Goal: Communication & Community: Answer question/provide support

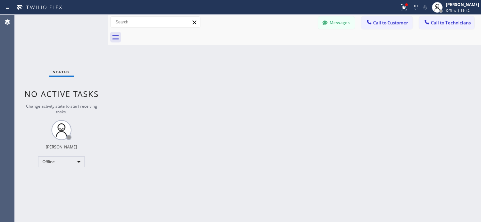
scroll to position [460, 0]
click at [333, 20] on button "Messages" at bounding box center [336, 22] width 37 height 13
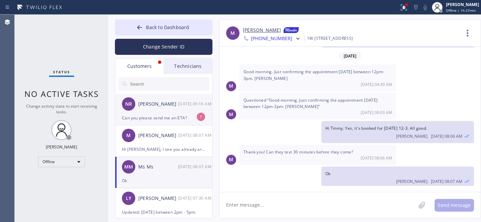
click at [166, 116] on div "Can you please send me an ETA?" at bounding box center [163, 118] width 83 height 8
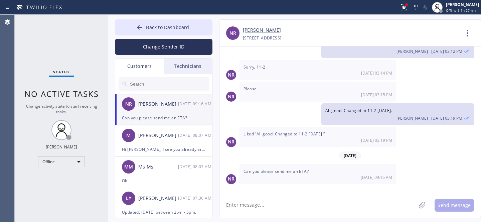
scroll to position [317, 0]
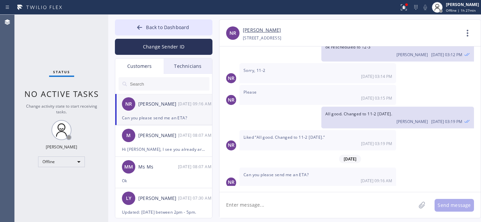
click at [253, 31] on link "[PERSON_NAME]" at bounding box center [262, 30] width 38 height 8
click at [275, 207] on textarea at bounding box center [317, 205] width 196 height 26
type textarea "Hello, Forwarded to tech. He will call you with his ETA."
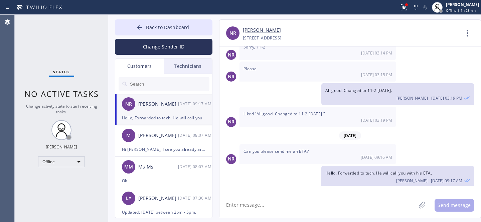
click at [142, 30] on icon at bounding box center [139, 27] width 7 height 7
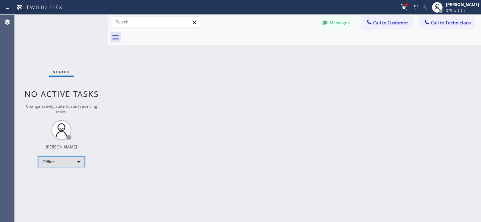
click at [61, 158] on div "Offline" at bounding box center [61, 161] width 47 height 11
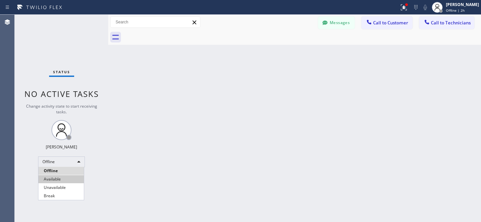
click at [56, 175] on li "Available" at bounding box center [60, 179] width 45 height 8
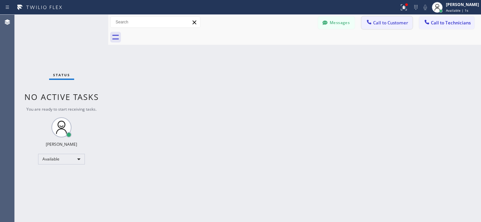
click at [375, 21] on span "Call to Customer" at bounding box center [390, 23] width 35 height 6
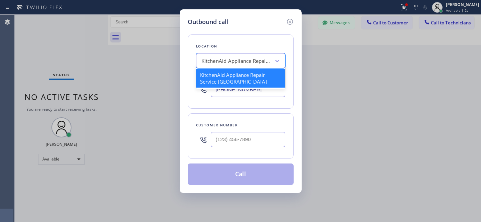
click at [241, 65] on div "KitchenAid Appliance Repair Service [GEOGRAPHIC_DATA]" at bounding box center [234, 61] width 73 height 12
paste input "5 Star Appliance Repair"
type input "5 Star Appliance Repair"
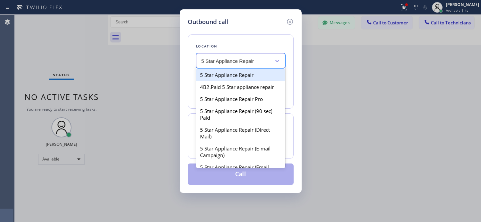
click at [232, 78] on div "5 Star Appliance Repair" at bounding box center [240, 75] width 89 height 12
type input "[PHONE_NUMBER]"
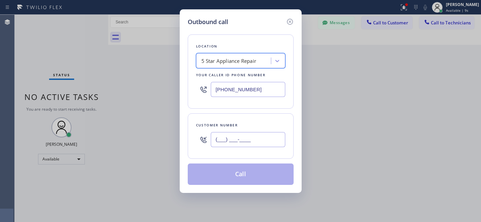
click at [259, 138] on input "(___) ___-____" at bounding box center [248, 139] width 74 height 15
paste input "929) 692-0065"
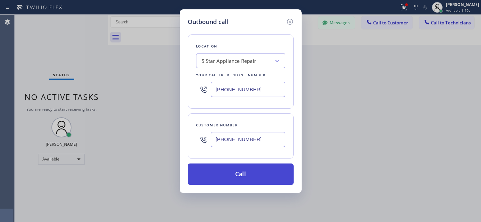
type input "[PHONE_NUMBER]"
click at [260, 174] on button "Call" at bounding box center [241, 173] width 106 height 21
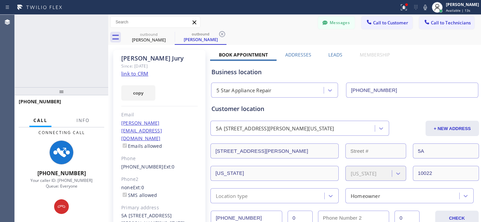
type input "[PHONE_NUMBER]"
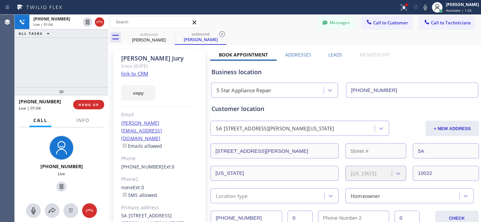
click at [94, 99] on div "[PHONE_NUMBER] Live | 01:04 HANG UP" at bounding box center [61, 104] width 85 height 17
click at [96, 106] on span "HANG UP" at bounding box center [88, 104] width 20 height 5
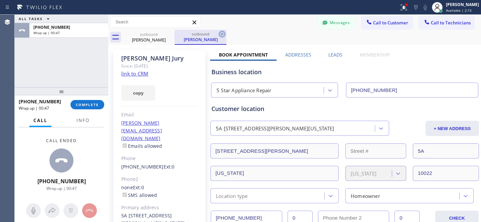
click at [222, 33] on icon at bounding box center [222, 34] width 8 height 8
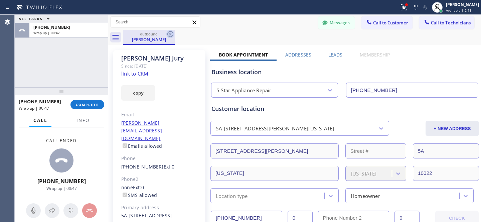
click at [169, 35] on icon at bounding box center [170, 34] width 8 height 8
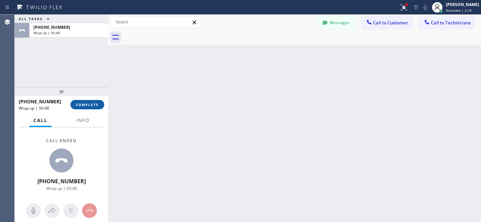
click at [85, 102] on button "COMPLETE" at bounding box center [87, 104] width 34 height 9
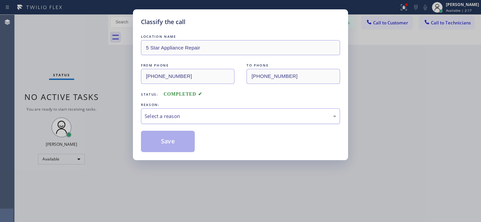
click at [172, 123] on div "Select a reason" at bounding box center [240, 116] width 199 height 16
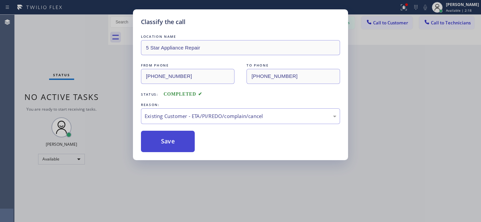
click at [164, 139] on button "Save" at bounding box center [168, 141] width 54 height 21
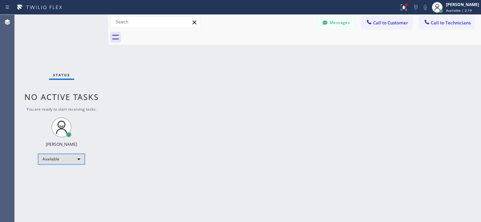
click at [67, 159] on div "Available" at bounding box center [61, 159] width 47 height 11
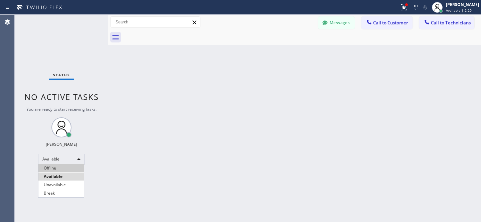
click at [58, 166] on li "Offline" at bounding box center [60, 168] width 45 height 8
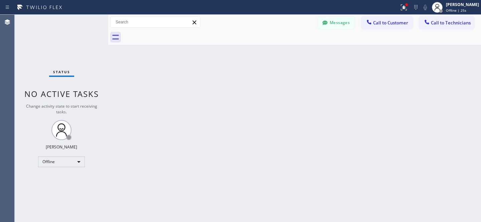
drag, startPoint x: 226, startPoint y: 85, endPoint x: 237, endPoint y: 86, distance: 11.1
click at [226, 85] on div "Back to Dashboard Change Sender ID Customers Technicians NR [PERSON_NAME] [DATE…" at bounding box center [294, 118] width 373 height 207
click at [327, 22] on icon at bounding box center [324, 22] width 5 height 4
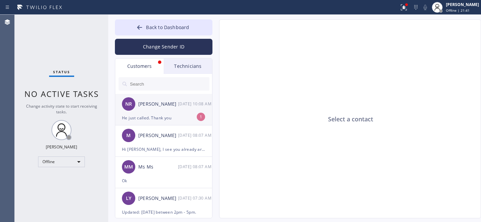
click at [167, 109] on div "NR [PERSON_NAME] [DATE] 10:08 AM" at bounding box center [164, 104] width 98 height 20
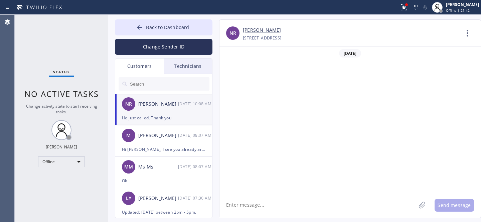
scroll to position [362, 0]
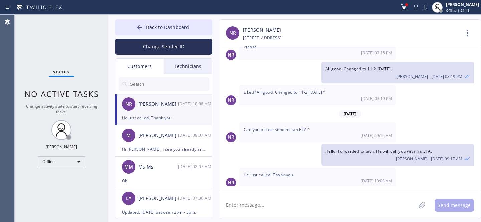
drag, startPoint x: 293, startPoint y: 206, endPoint x: 306, endPoint y: 198, distance: 16.0
click at [293, 206] on textarea at bounding box center [317, 205] width 196 height 26
type textarea "Welcome"
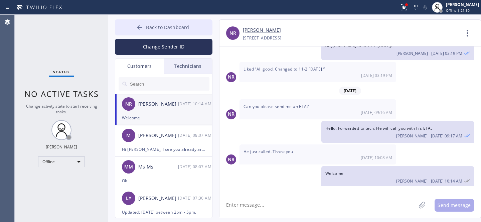
click at [159, 29] on span "Back to Dashboard" at bounding box center [167, 27] width 43 height 6
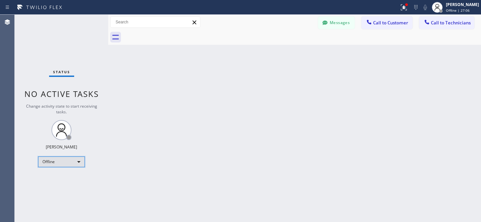
click at [63, 161] on div "Offline" at bounding box center [61, 161] width 47 height 11
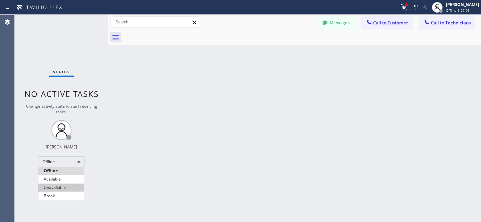
click at [57, 178] on li "Available" at bounding box center [60, 179] width 45 height 8
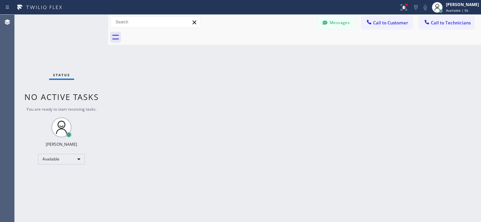
click at [431, 25] on span "Call to Technicians" at bounding box center [451, 23] width 40 height 6
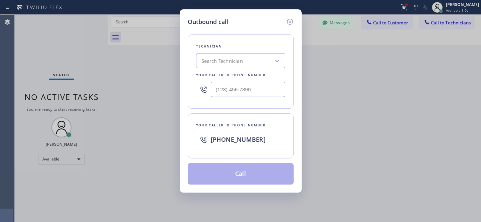
click at [222, 62] on div "Search Technician" at bounding box center [221, 61] width 41 height 8
type input "a"
type input "la art"
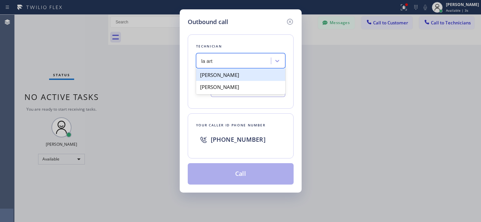
click at [209, 74] on div "[PERSON_NAME]" at bounding box center [240, 75] width 89 height 12
type input "[PHONE_NUMBER]"
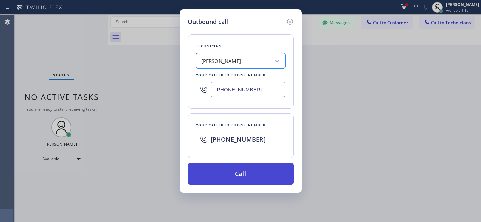
click at [266, 184] on button "Call" at bounding box center [241, 173] width 106 height 21
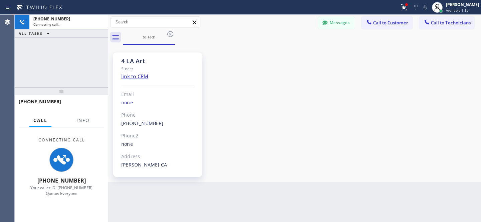
scroll to position [48, 0]
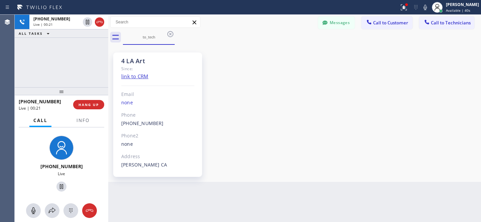
click at [227, 26] on div "Messages Call to Customer Call to Technicians Outbound call Location 5 Star App…" at bounding box center [294, 22] width 373 height 12
click at [253, 94] on div "4 LA Art Since: link to CRM Email none Phone [PHONE_NUMBER] Outbound call Techn…" at bounding box center [294, 113] width 369 height 134
drag, startPoint x: 247, startPoint y: 163, endPoint x: 277, endPoint y: 201, distance: 48.4
click at [247, 163] on div "4 LA Art Since: link to CRM Email none Phone [PHONE_NUMBER] Outbound call Techn…" at bounding box center [294, 113] width 369 height 134
click at [282, 91] on div "4 LA Art Since: link to CRM Email none Phone [PHONE_NUMBER] Outbound call Techn…" at bounding box center [294, 113] width 369 height 134
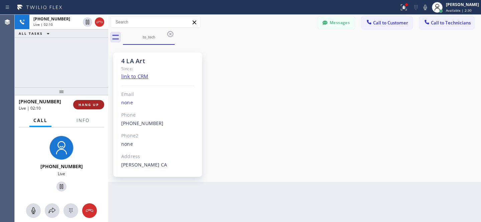
click at [97, 106] on span "HANG UP" at bounding box center [88, 104] width 20 height 5
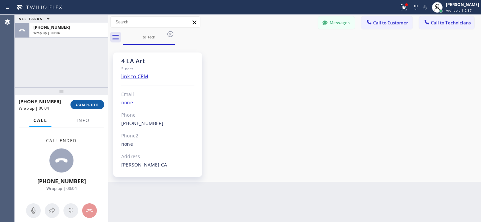
click at [100, 105] on button "COMPLETE" at bounding box center [87, 104] width 34 height 9
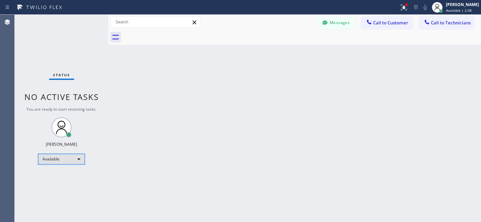
click at [56, 160] on div "Available" at bounding box center [61, 159] width 47 height 11
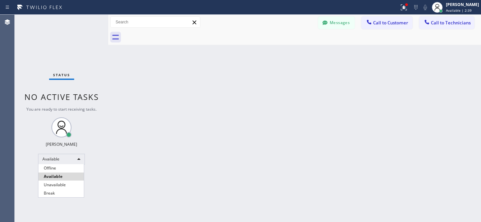
click at [59, 173] on li "Available" at bounding box center [60, 176] width 45 height 8
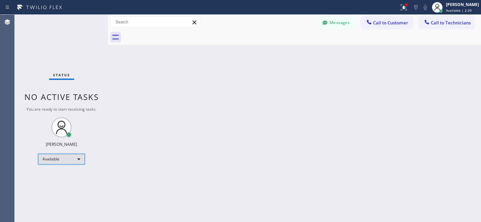
click at [59, 160] on div "Available" at bounding box center [61, 159] width 47 height 11
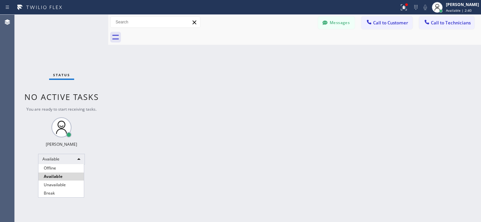
drag, startPoint x: 56, startPoint y: 167, endPoint x: 226, endPoint y: 110, distance: 179.5
click at [56, 167] on li "Offline" at bounding box center [60, 168] width 45 height 8
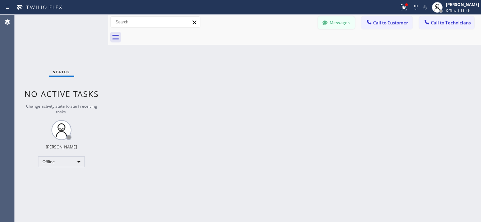
click at [342, 21] on button "Messages" at bounding box center [336, 22] width 37 height 13
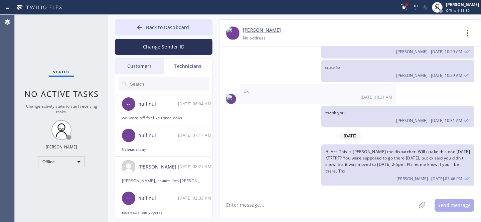
click at [136, 60] on div "Customers" at bounding box center [139, 65] width 48 height 15
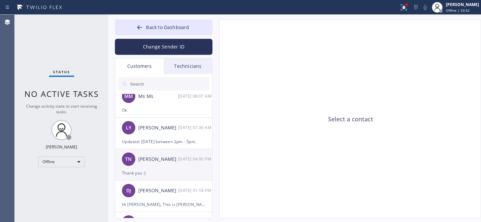
scroll to position [101, 0]
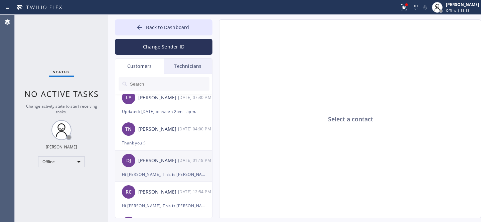
click at [154, 168] on div "DJ [PERSON_NAME] [DATE] 01:18 PM" at bounding box center [164, 160] width 98 height 20
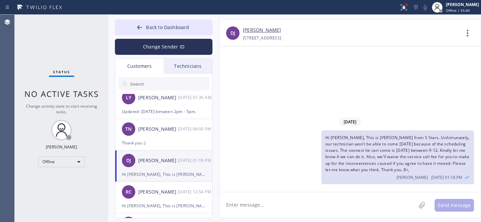
scroll to position [0, 0]
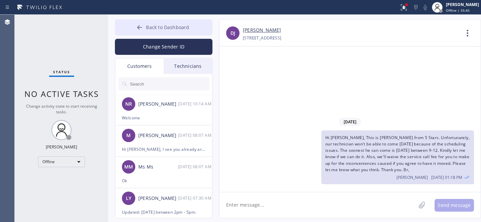
click at [141, 26] on icon at bounding box center [139, 27] width 7 height 7
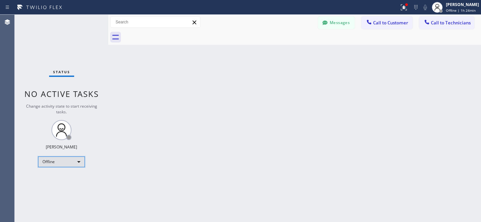
click at [58, 160] on div "Offline" at bounding box center [61, 161] width 47 height 11
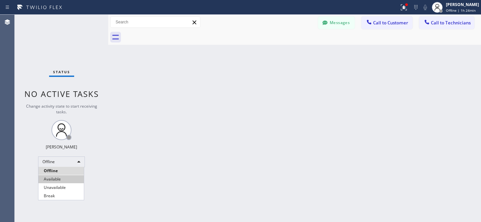
click at [58, 179] on li "Available" at bounding box center [60, 179] width 45 height 8
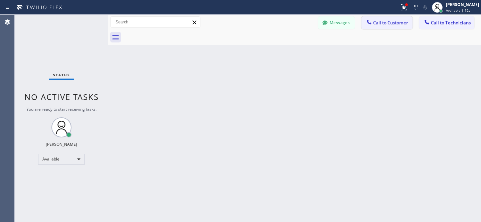
click at [387, 21] on span "Call to Customer" at bounding box center [390, 23] width 35 height 6
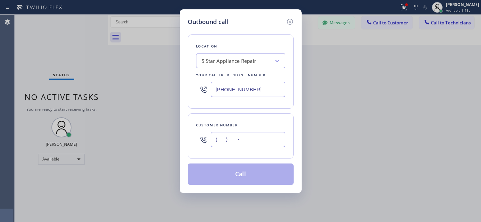
drag, startPoint x: 246, startPoint y: 137, endPoint x: 251, endPoint y: 137, distance: 4.7
click at [246, 138] on input "(___) ___-____" at bounding box center [248, 139] width 74 height 15
paste input "949) 303-9392"
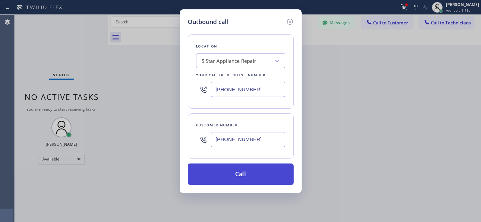
type input "[PHONE_NUMBER]"
click at [246, 172] on button "Call" at bounding box center [241, 173] width 106 height 21
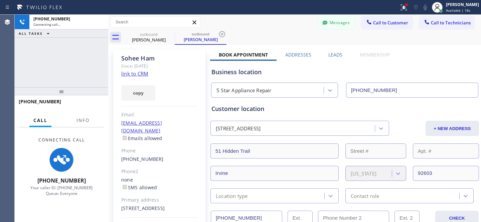
type input "[PHONE_NUMBER]"
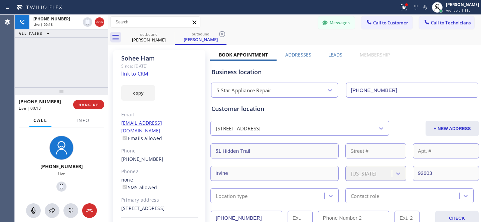
click at [264, 31] on div "outbound [PERSON_NAME] outbound [PERSON_NAME]" at bounding box center [302, 37] width 358 height 15
click at [91, 107] on button "HANG UP" at bounding box center [88, 104] width 31 height 9
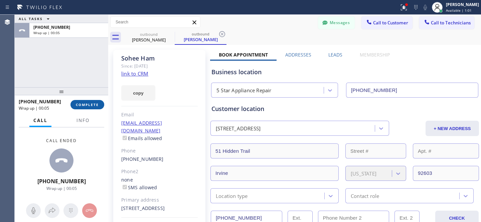
click at [94, 102] on button "COMPLETE" at bounding box center [87, 104] width 34 height 9
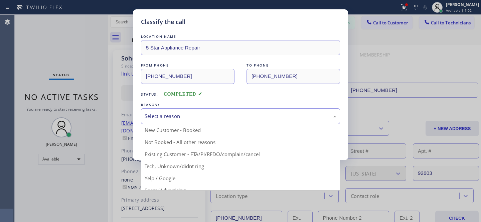
click at [196, 118] on div "Select a reason" at bounding box center [241, 116] width 192 height 8
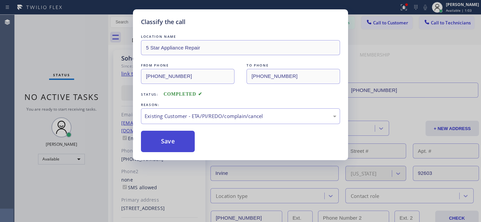
click at [174, 138] on button "Save" at bounding box center [168, 141] width 54 height 21
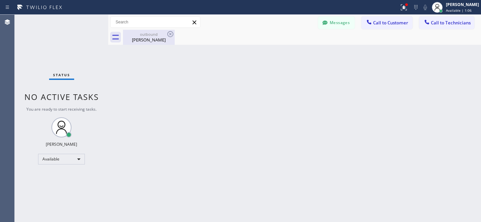
click at [153, 40] on div "[PERSON_NAME]" at bounding box center [149, 40] width 50 height 6
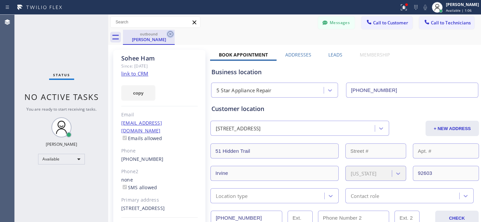
click at [172, 33] on icon at bounding box center [170, 34] width 8 height 8
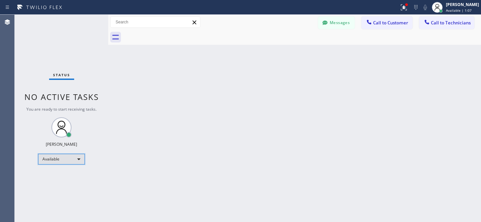
click at [71, 158] on div "Available" at bounding box center [61, 159] width 47 height 11
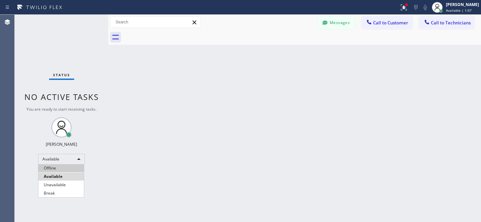
click at [61, 165] on li "Offline" at bounding box center [60, 168] width 45 height 8
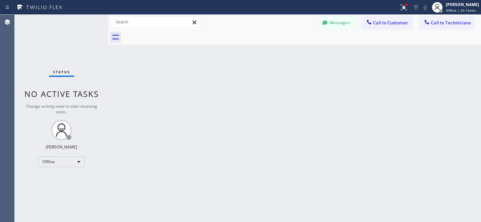
drag, startPoint x: 334, startPoint y: 23, endPoint x: 151, endPoint y: 82, distance: 193.1
click at [334, 23] on button "Messages" at bounding box center [336, 22] width 37 height 13
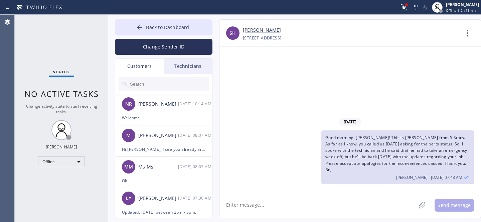
click at [148, 81] on input "text" at bounding box center [169, 83] width 80 height 13
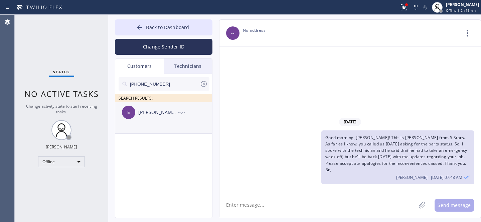
click at [157, 122] on div "E [PERSON_NAME]/[PERSON_NAME] --:--" at bounding box center [164, 112] width 98 height 20
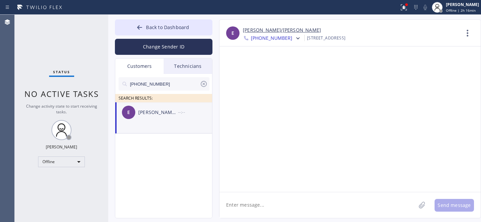
click at [287, 204] on textarea at bounding box center [317, 205] width 196 height 26
click at [159, 119] on div "E [PERSON_NAME]/[PERSON_NAME] --:--" at bounding box center [164, 112] width 98 height 20
click at [265, 201] on textarea at bounding box center [317, 205] width 196 height 26
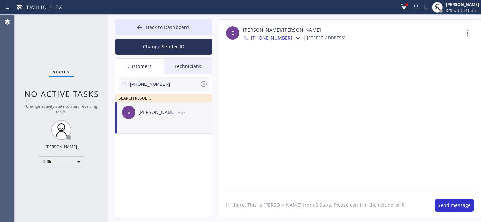
paste textarea "$548"
click at [377, 204] on textarea "Hi there, This is [PERSON_NAME] from 5 Stars. Please confirm the refund of $$548" at bounding box center [323, 205] width 208 height 26
type textarea "Hi there, This is [PERSON_NAME] from 5 Stars. Please confirm the refund of $548"
click at [295, 204] on textarea "Hi there, This is [PERSON_NAME] from 5 Stars. Please confirm the refund of $548" at bounding box center [323, 205] width 208 height 26
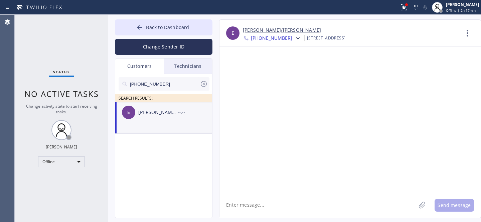
click at [203, 84] on icon at bounding box center [204, 84] width 6 height 6
click at [148, 25] on span "Back to Dashboard" at bounding box center [167, 27] width 43 height 6
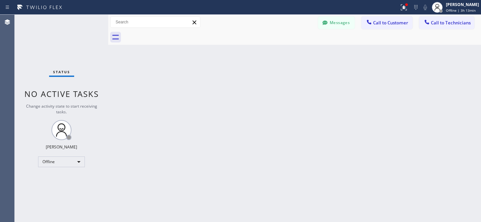
click at [271, 90] on div "Back to Dashboard Change Sender ID Customers Technicians NR [PERSON_NAME] [DATE…" at bounding box center [294, 118] width 373 height 207
click at [68, 160] on div "Offline" at bounding box center [61, 161] width 47 height 11
drag, startPoint x: 60, startPoint y: 178, endPoint x: 190, endPoint y: 138, distance: 136.2
click at [60, 178] on li "Available" at bounding box center [60, 179] width 45 height 8
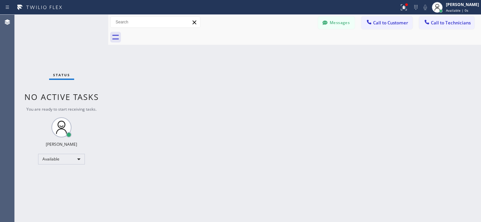
drag, startPoint x: 379, startPoint y: 24, endPoint x: 354, endPoint y: 32, distance: 26.2
click at [379, 24] on span "Call to Customer" at bounding box center [390, 23] width 35 height 6
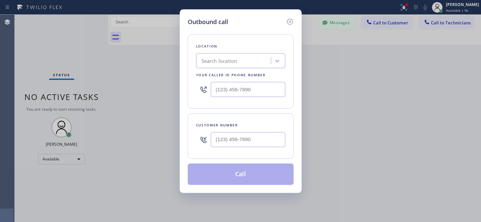
click at [238, 70] on div "Location Search location Your caller id phone number" at bounding box center [241, 71] width 106 height 74
click at [237, 66] on div "Search location" at bounding box center [234, 61] width 73 height 12
paste input "Sub Zero Appliance Repair [PERSON_NAME]"
type input "Sub Zero Appliance Repair [PERSON_NAME]"
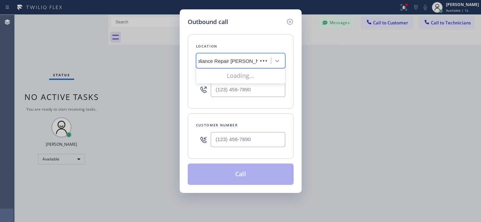
click at [230, 76] on div "Loading..." at bounding box center [240, 75] width 89 height 13
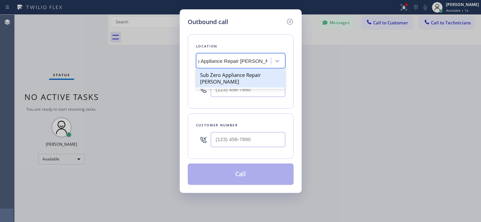
click at [229, 76] on div "Sub Zero Appliance Repair [PERSON_NAME]" at bounding box center [240, 78] width 89 height 19
type input "[PHONE_NUMBER]"
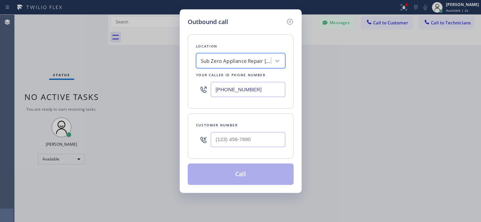
scroll to position [0, 1]
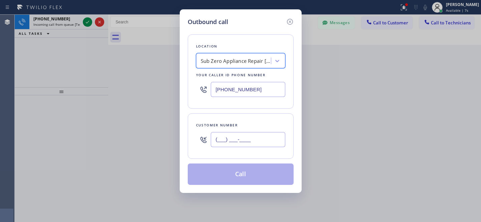
drag, startPoint x: 255, startPoint y: 139, endPoint x: 266, endPoint y: 142, distance: 10.8
click at [256, 139] on input "(___) ___-____" at bounding box center [248, 139] width 74 height 15
paste input "626) 617-1038"
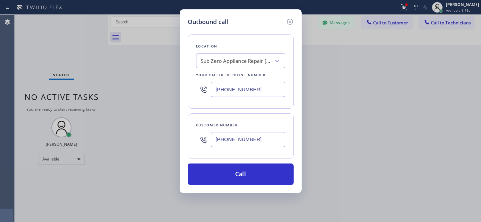
type input "[PHONE_NUMBER]"
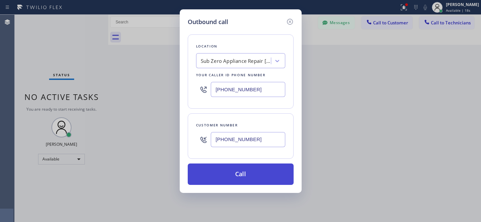
click at [240, 178] on button "Call" at bounding box center [241, 173] width 106 height 21
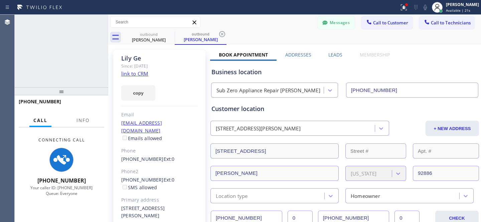
type input "[PHONE_NUMBER]"
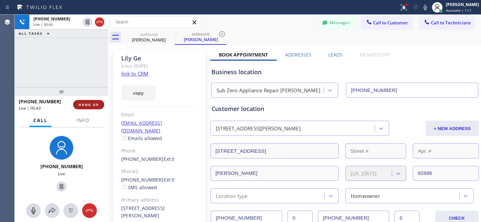
click at [90, 107] on button "HANG UP" at bounding box center [88, 104] width 31 height 9
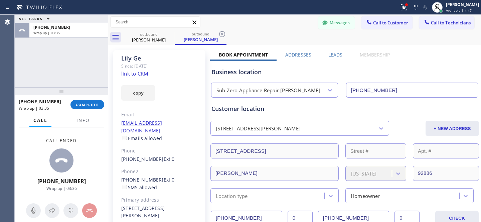
drag, startPoint x: 219, startPoint y: 31, endPoint x: 175, endPoint y: 32, distance: 43.8
click at [219, 31] on icon at bounding box center [222, 34] width 8 height 8
click at [171, 31] on icon at bounding box center [170, 34] width 6 height 6
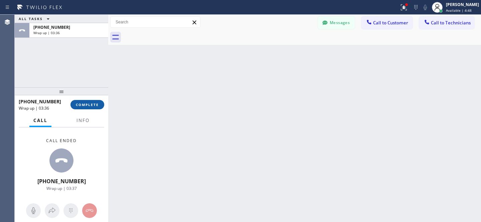
click at [101, 104] on button "COMPLETE" at bounding box center [87, 104] width 34 height 9
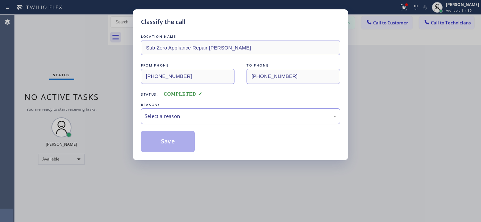
click at [221, 112] on div "Select a reason" at bounding box center [240, 116] width 199 height 16
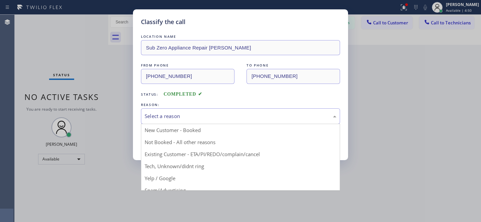
drag, startPoint x: 195, startPoint y: 153, endPoint x: 191, endPoint y: 149, distance: 5.2
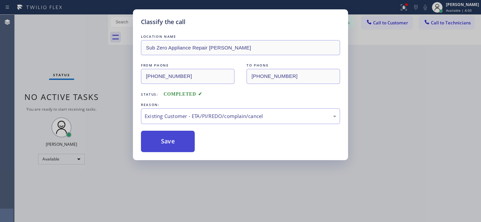
click at [191, 149] on button "Save" at bounding box center [168, 141] width 54 height 21
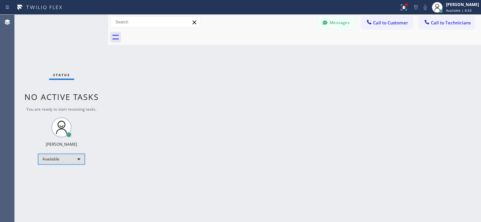
click at [63, 161] on div "Available" at bounding box center [61, 159] width 47 height 11
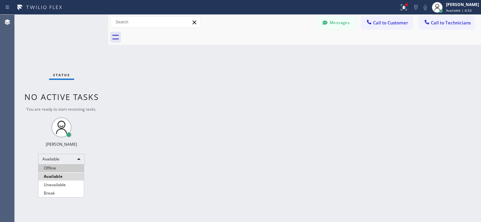
click at [57, 168] on li "Offline" at bounding box center [60, 168] width 45 height 8
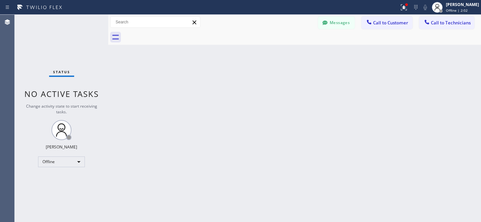
drag, startPoint x: 332, startPoint y: 21, endPoint x: 147, endPoint y: 86, distance: 195.8
click at [332, 21] on button "Messages" at bounding box center [336, 22] width 37 height 13
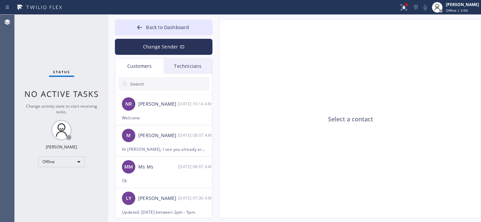
click at [151, 83] on input "text" at bounding box center [169, 83] width 80 height 13
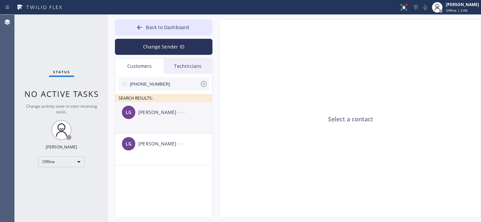
click at [156, 116] on div "[PERSON_NAME]" at bounding box center [158, 113] width 40 height 8
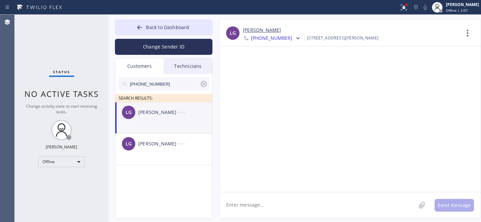
click at [303, 201] on textarea at bounding box center [317, 205] width 196 height 26
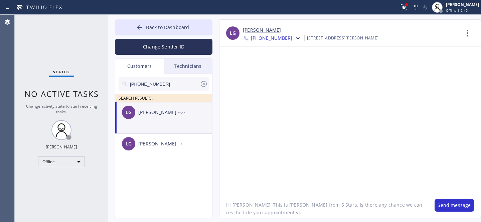
paste textarea "[DATE]"
type textarea "Hi [PERSON_NAME], This is [PERSON_NAME] from 5 Stars. Is there any chance we ca…"
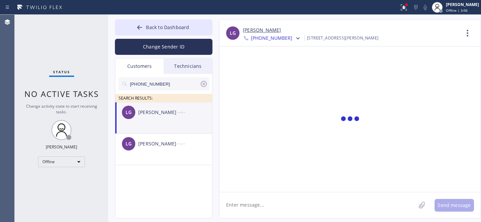
scroll to position [0, 0]
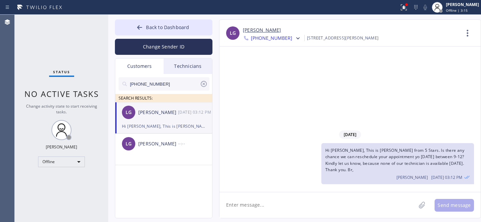
click at [204, 84] on icon at bounding box center [204, 84] width 8 height 8
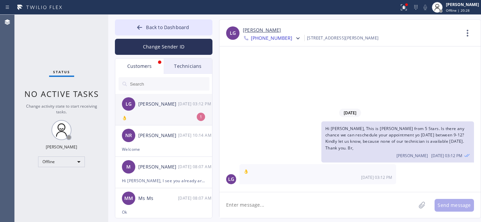
drag, startPoint x: 170, startPoint y: 112, endPoint x: 204, endPoint y: 123, distance: 36.2
click at [170, 112] on div "LG Liling Ge [DATE] 03:12 PM" at bounding box center [164, 104] width 98 height 20
click at [268, 199] on textarea at bounding box center [317, 205] width 196 height 26
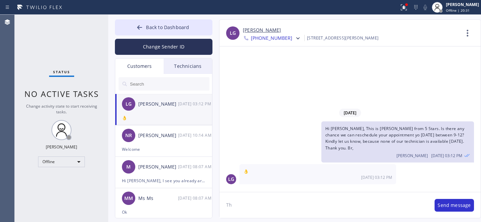
type textarea "T"
paste textarea "[DATE] 9am - 12pm"
drag, startPoint x: 286, startPoint y: 204, endPoint x: 316, endPoint y: 216, distance: 32.0
click at [286, 204] on textarea "Rescheduled: [DATE] 9am - 12pm" at bounding box center [323, 205] width 208 height 26
click at [365, 209] on textarea "Rescheduled: [DATE] between 9am - 12pm" at bounding box center [323, 205] width 208 height 26
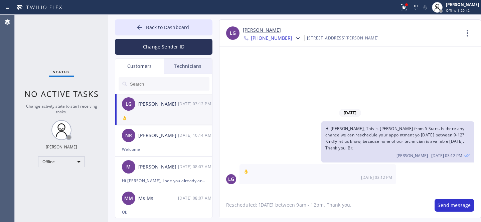
type textarea "Rescheduled: [DATE] between 9am - 12pm. Thank you."
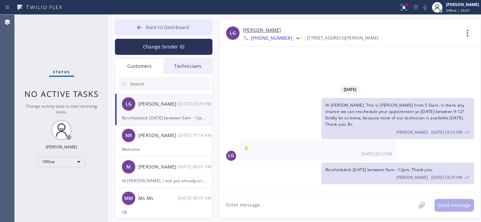
click at [152, 29] on span "Back to Dashboard" at bounding box center [167, 27] width 43 height 6
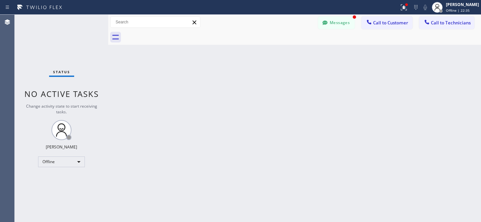
scroll to position [6, 0]
drag, startPoint x: 335, startPoint y: 20, endPoint x: 366, endPoint y: 2, distance: 35.5
click at [337, 20] on button "Messages" at bounding box center [336, 22] width 37 height 13
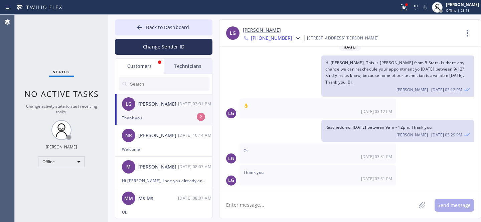
click at [152, 104] on div "[PERSON_NAME]" at bounding box center [158, 104] width 40 height 8
click at [275, 206] on textarea at bounding box center [317, 205] width 196 height 26
type textarea "Welcome"
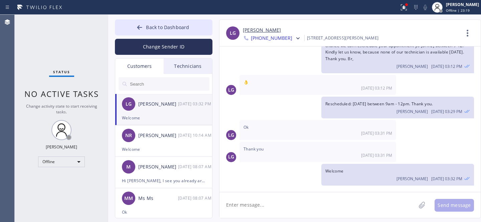
click at [154, 26] on span "Back to Dashboard" at bounding box center [167, 27] width 43 height 6
